Goal: Task Accomplishment & Management: Use online tool/utility

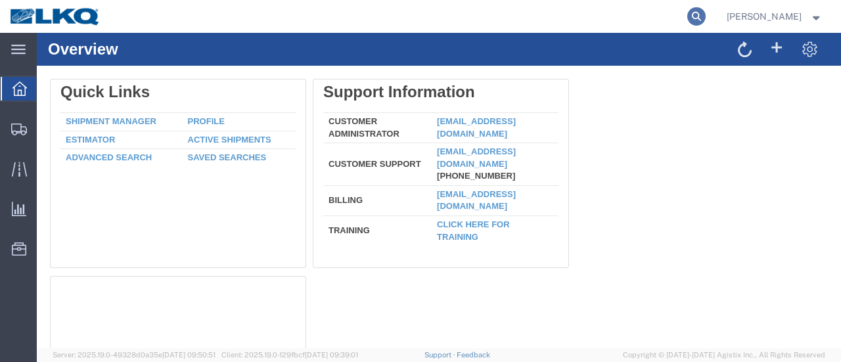
click at [705, 12] on icon at bounding box center [696, 16] width 18 height 18
paste input "56839408"
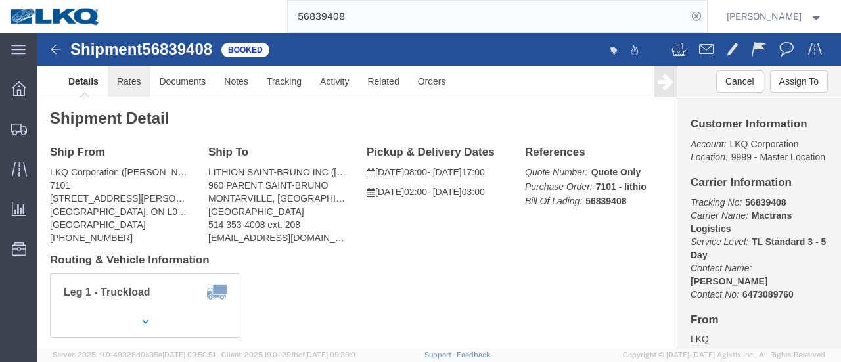
click link "Rates"
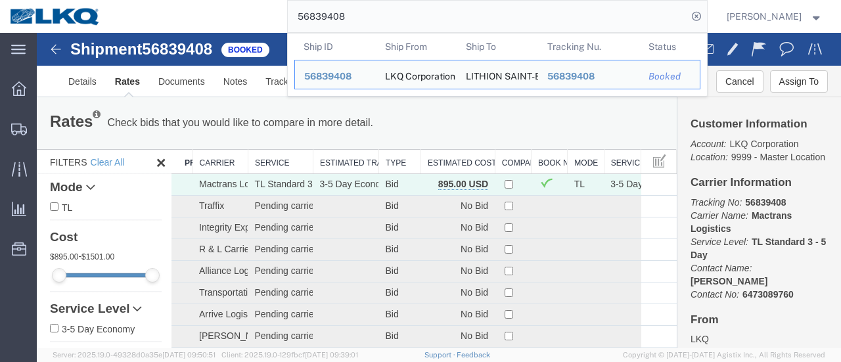
drag, startPoint x: 363, startPoint y: 16, endPoint x: 229, endPoint y: -5, distance: 135.7
click at [229, 0] on html "main_menu Created with Sketch. Collapse Menu Overview Shipments Shipment Manage…" at bounding box center [420, 181] width 841 height 362
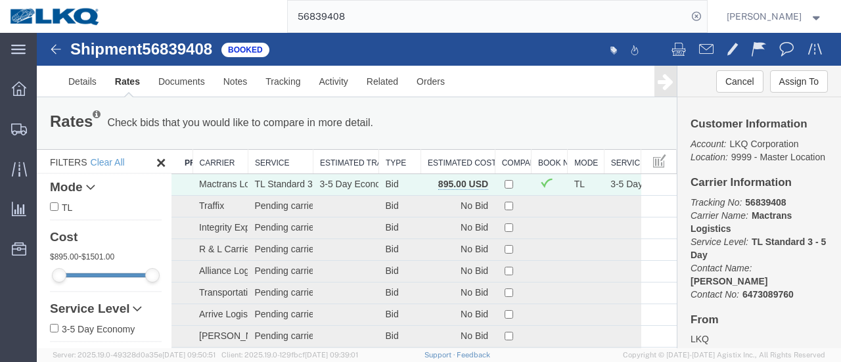
paste input "652"
type input "56839652"
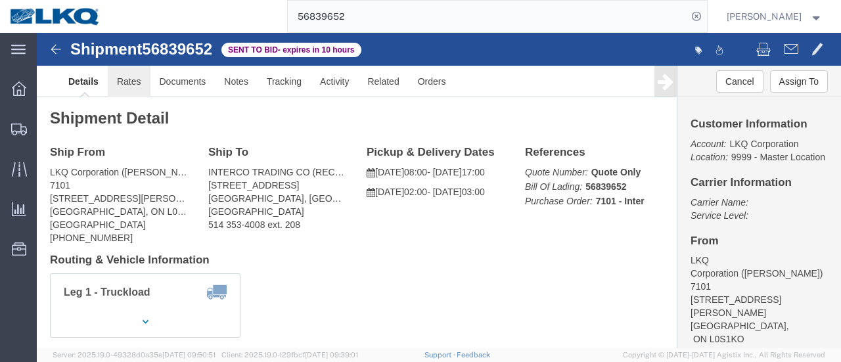
click link "Rates"
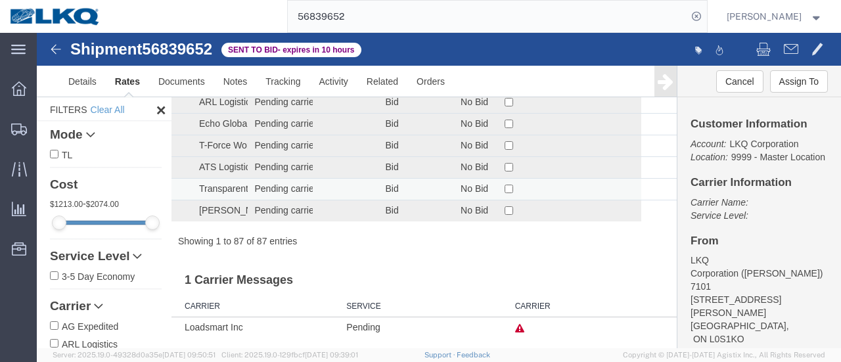
scroll to position [1860, 0]
click at [515, 327] on icon at bounding box center [519, 327] width 9 height 9
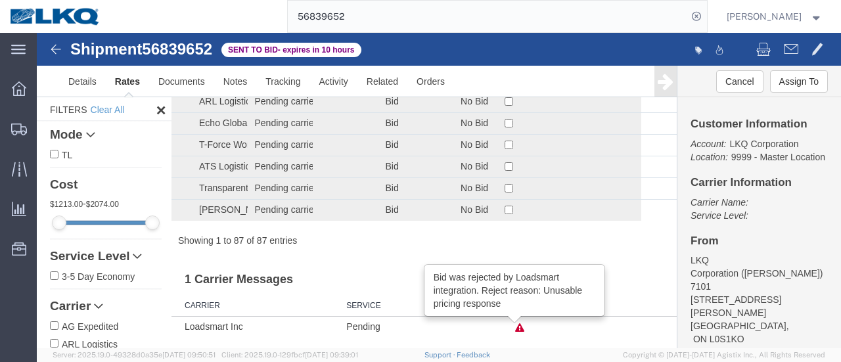
click at [492, 330] on td "Pending" at bounding box center [424, 327] width 168 height 20
click at [482, 328] on td "Pending" at bounding box center [424, 327] width 168 height 20
click at [0, 0] on span "Location Appointment" at bounding box center [0, 0] width 0 height 0
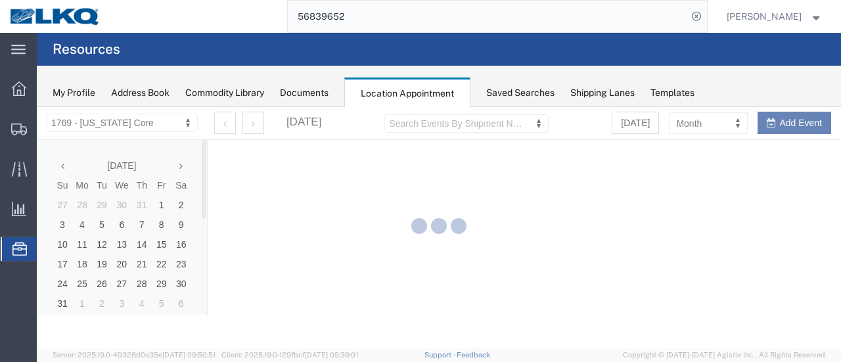
select select "28716"
